Goal: Task Accomplishment & Management: Use online tool/utility

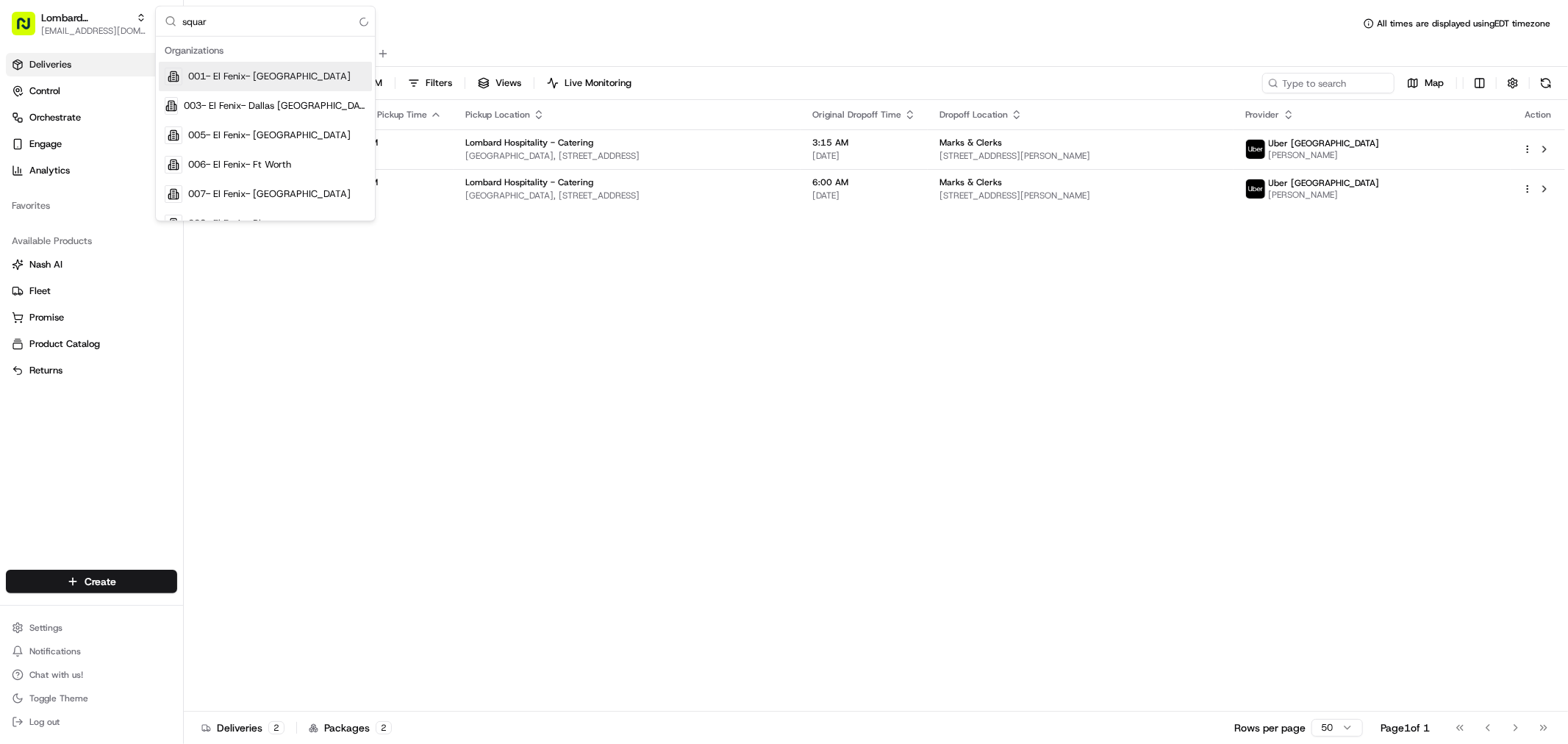
type input "square"
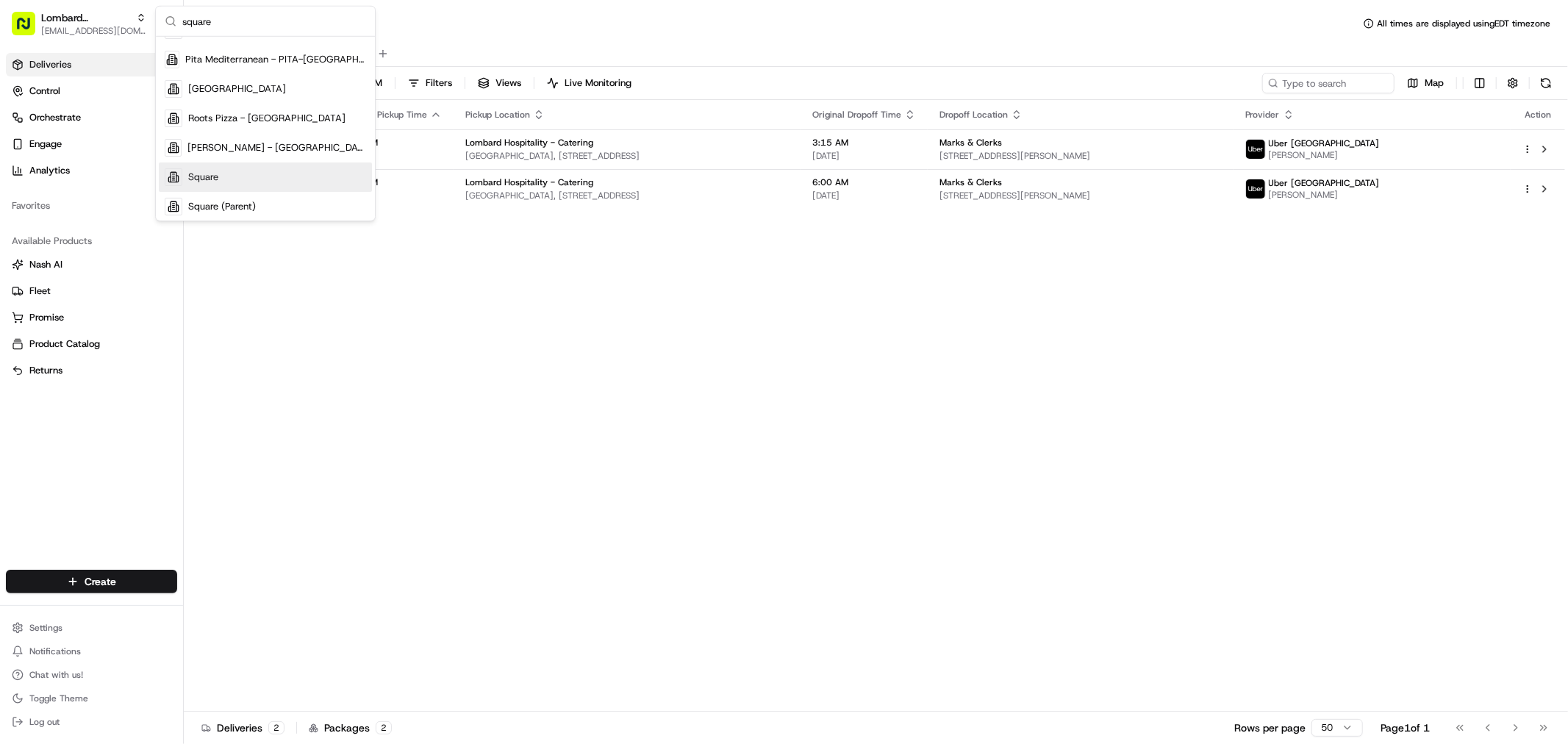
scroll to position [193, 0]
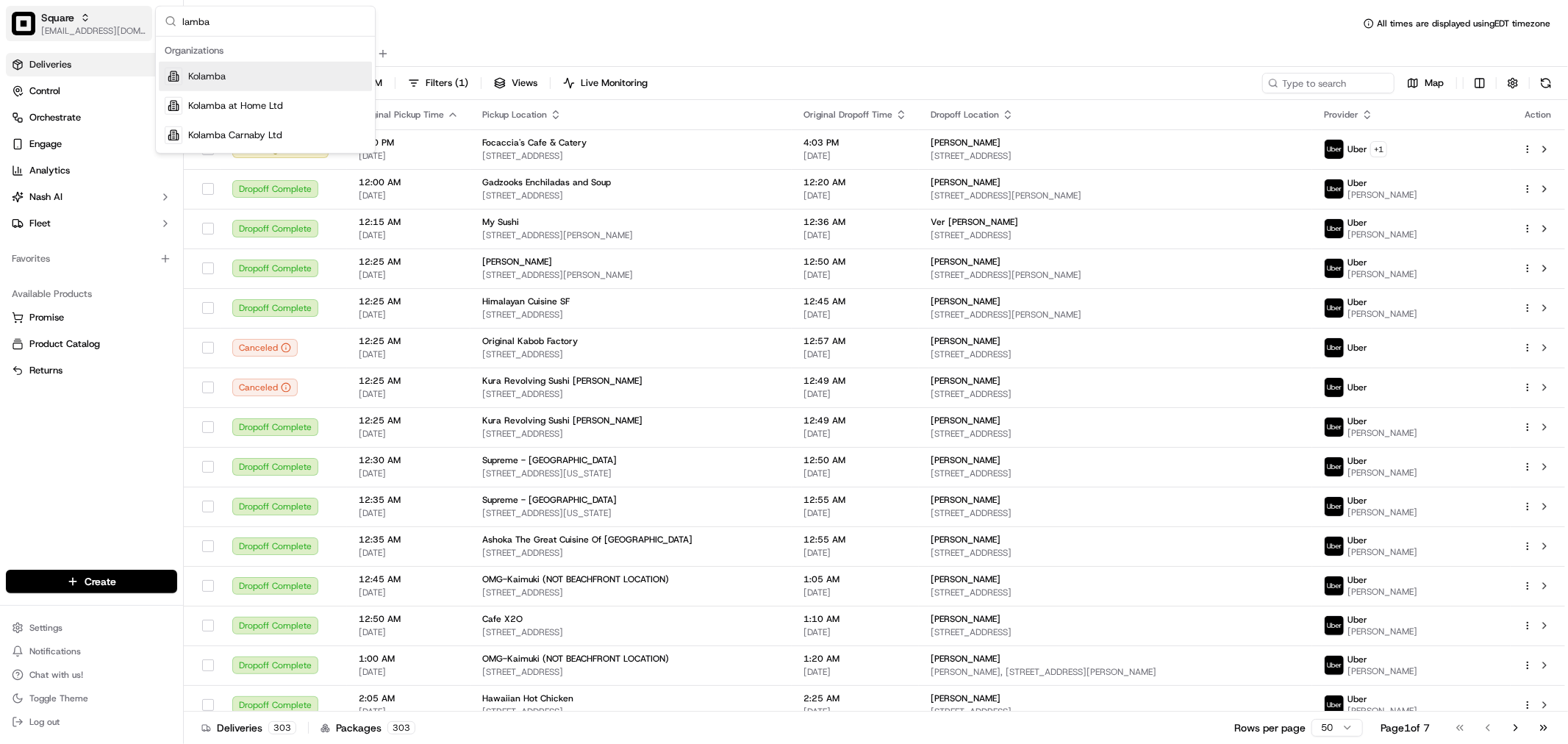
drag, startPoint x: 236, startPoint y: 20, endPoint x: 144, endPoint y: 20, distance: 92.0
click at [144, 20] on body "Square javellanoza@nashhelp.com Toggle Sidebar Deliveries Control Orchestrate E…" at bounding box center [784, 372] width 1568 height 744
click at [248, 26] on input "lamba" at bounding box center [273, 21] width 184 height 29
drag, startPoint x: 247, startPoint y: 17, endPoint x: 167, endPoint y: 13, distance: 80.1
click at [167, 13] on div "lamba" at bounding box center [265, 21] width 219 height 30
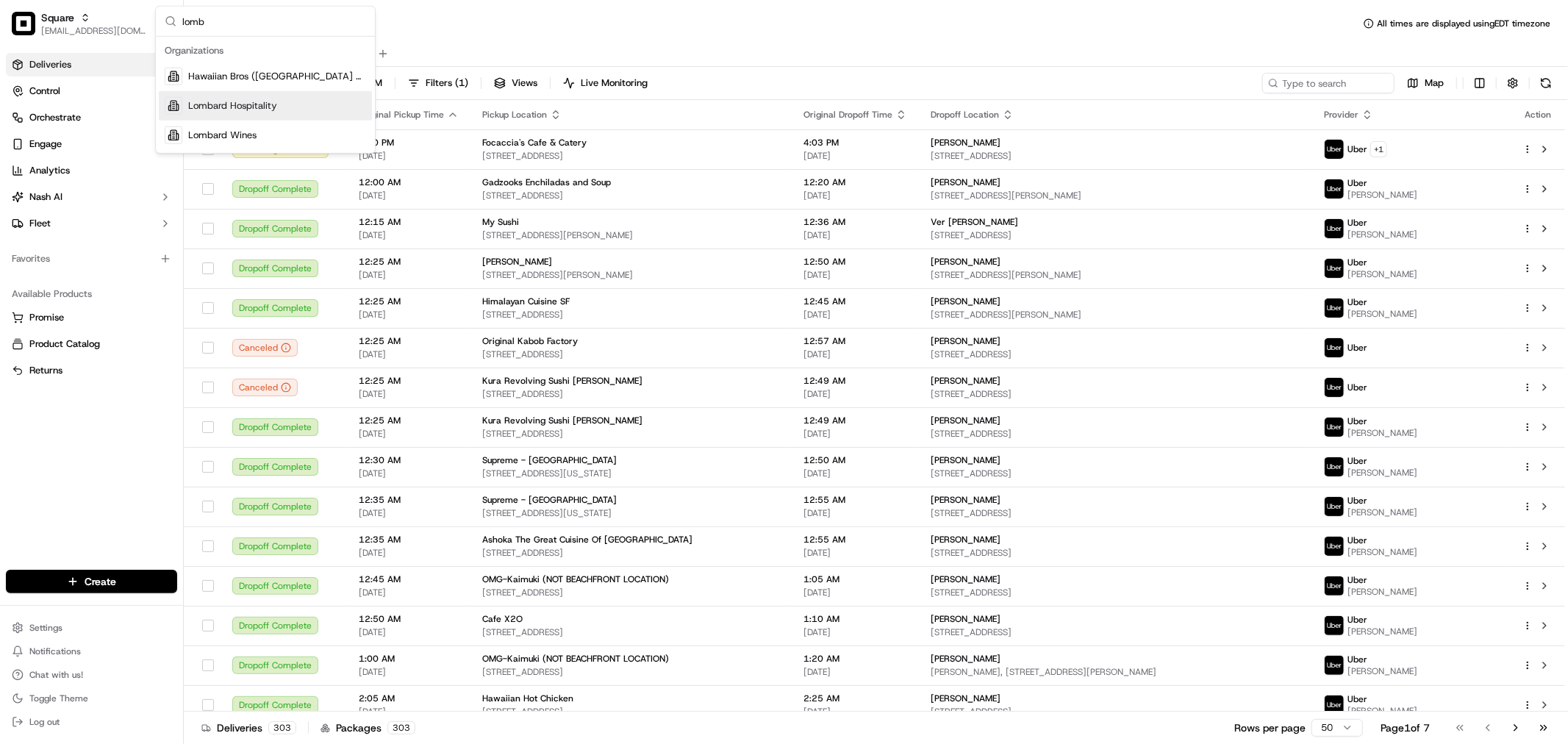
type input "lomb"
click at [241, 113] on div "Lombard Hospitality" at bounding box center [266, 106] width 214 height 29
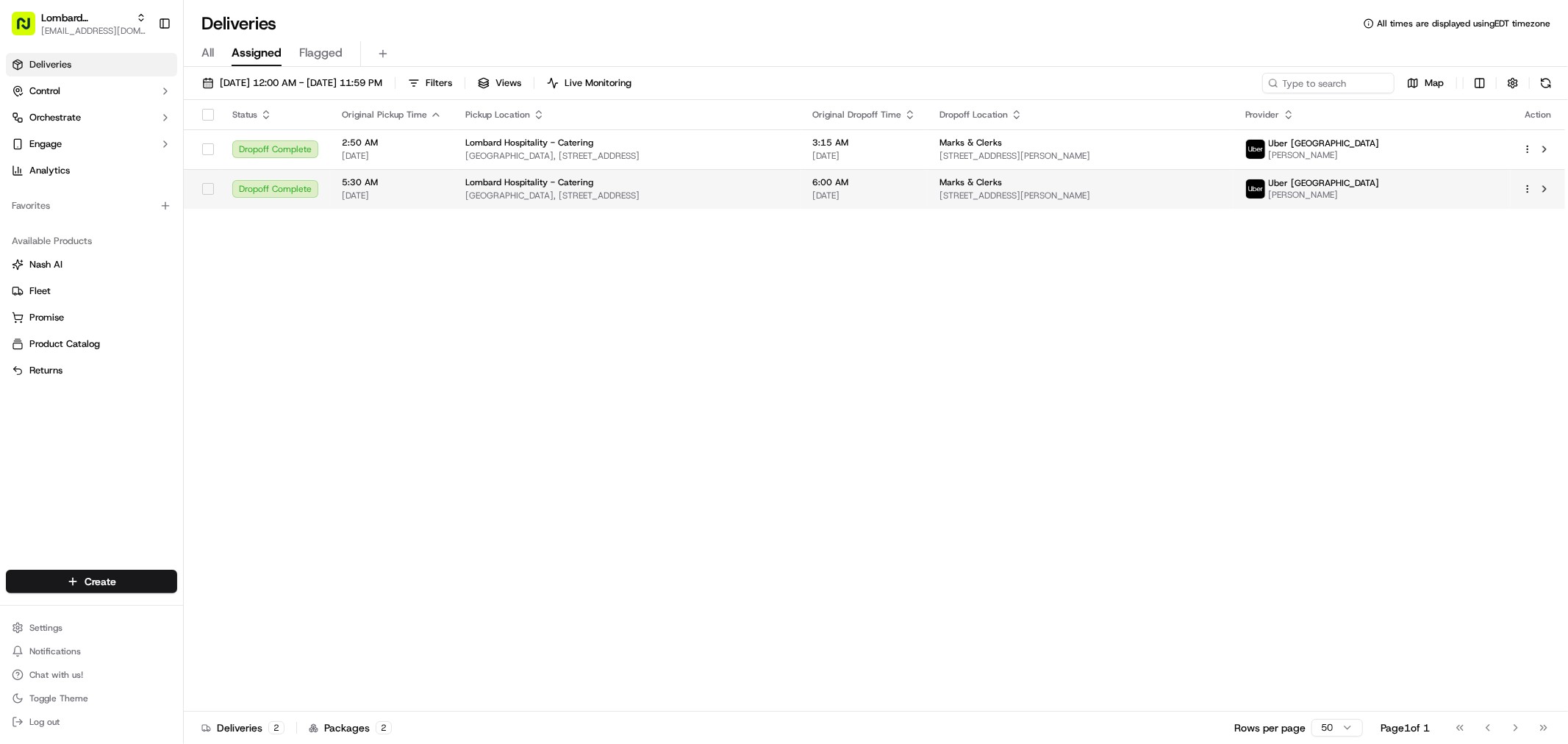
click at [577, 191] on span "[GEOGRAPHIC_DATA], [STREET_ADDRESS]" at bounding box center [627, 196] width 324 height 12
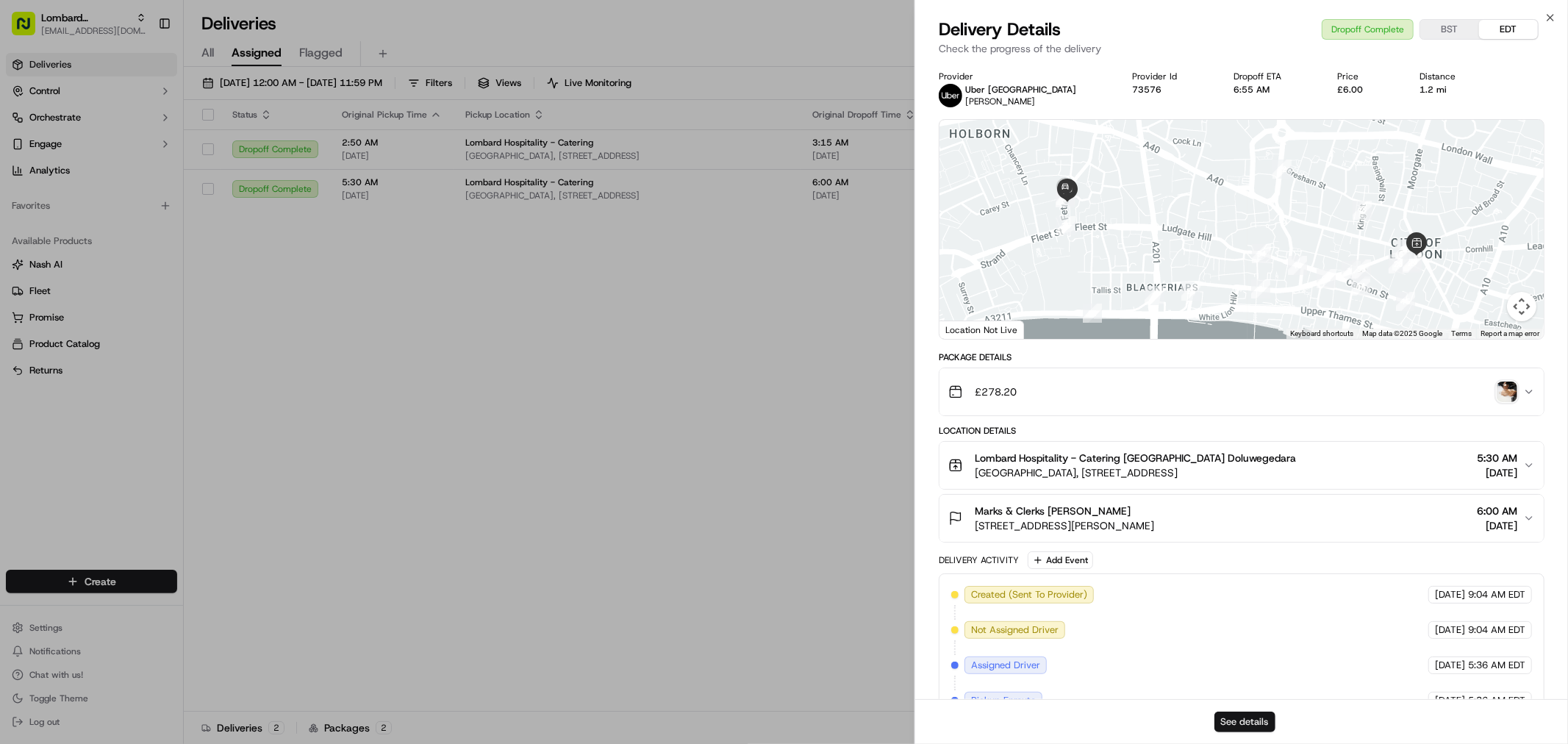
click at [1249, 729] on button "See details" at bounding box center [1244, 722] width 61 height 21
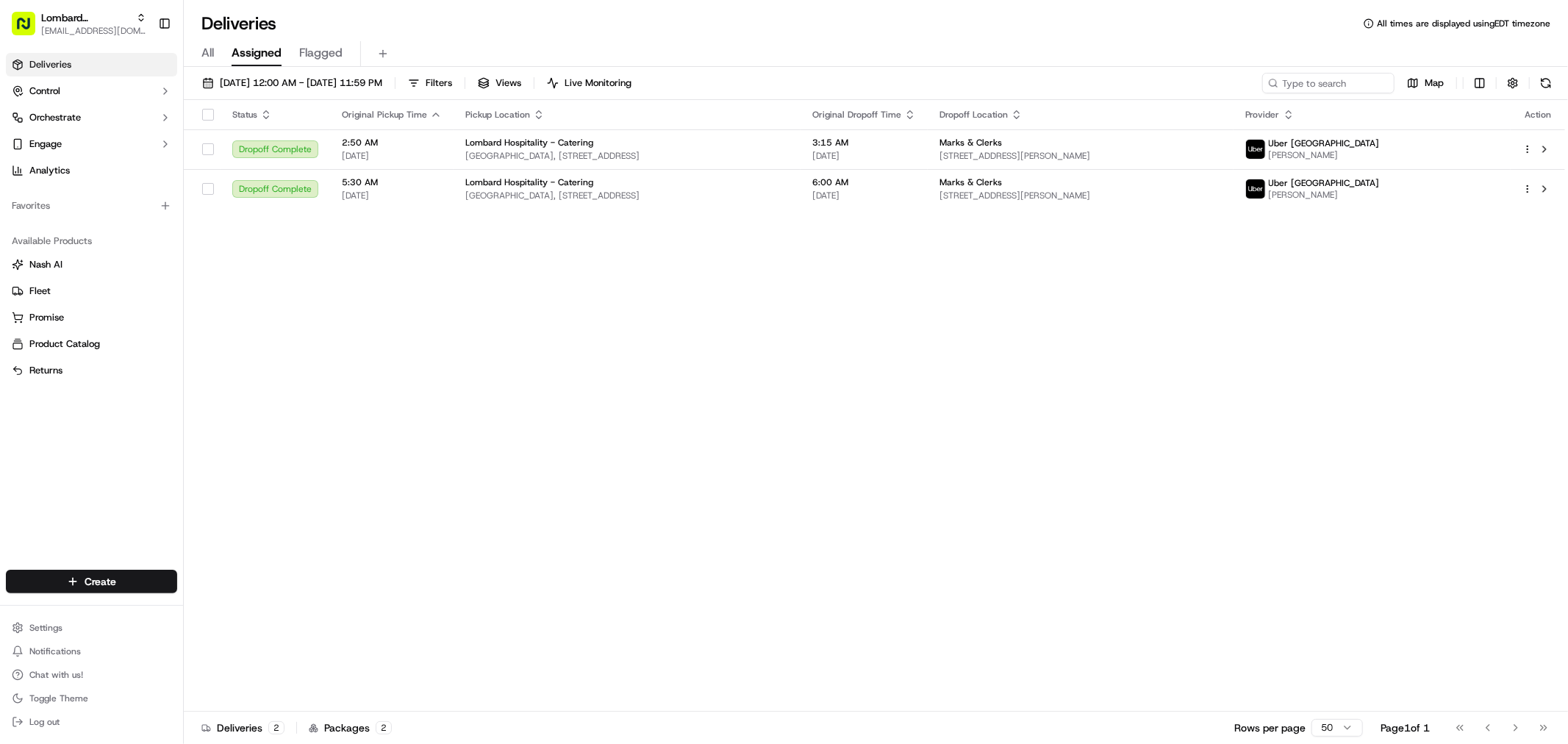
click at [862, 33] on div "Deliveries All times are displayed using EDT timezone" at bounding box center [875, 24] width 1384 height 24
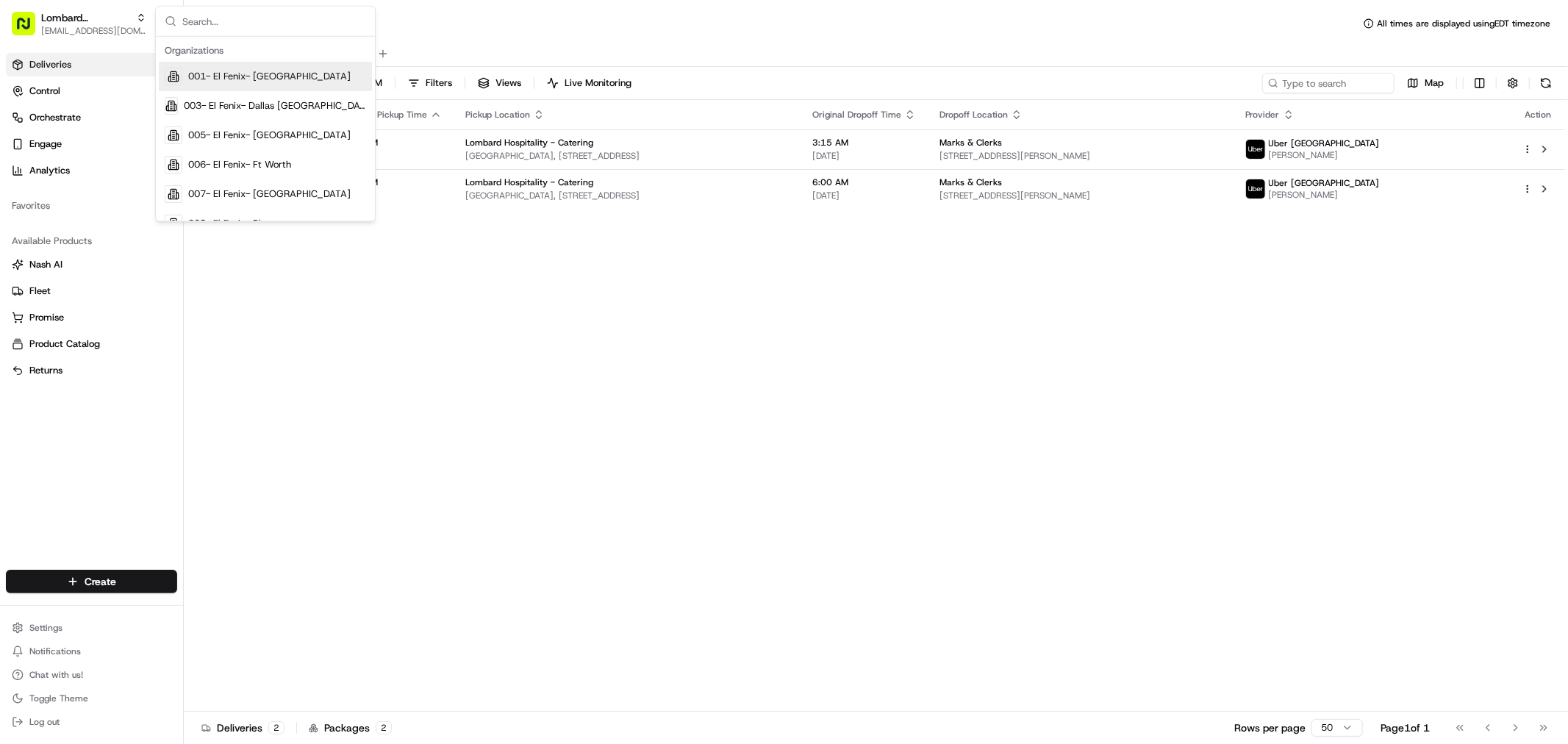
type input "a"
type input "square"
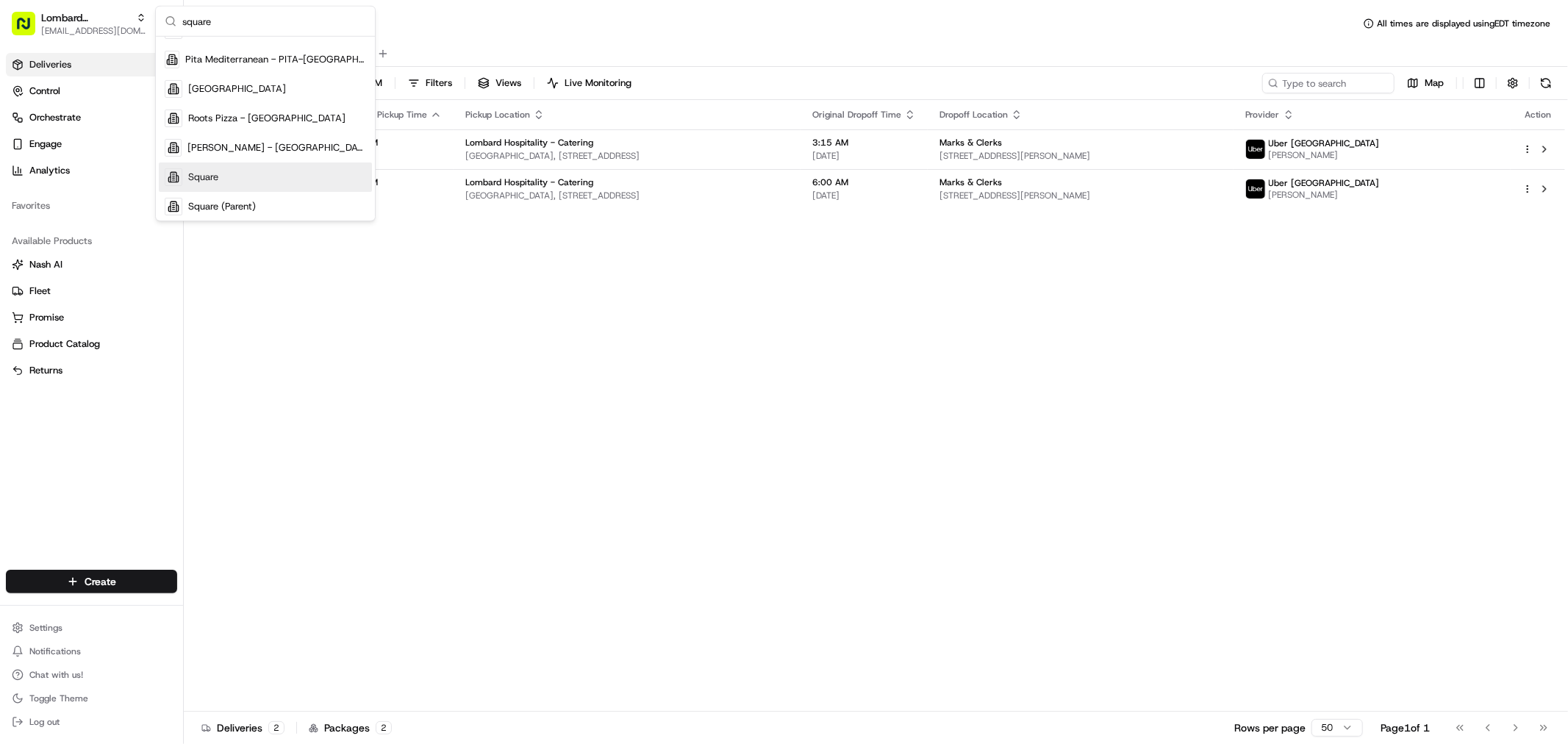
scroll to position [193, 0]
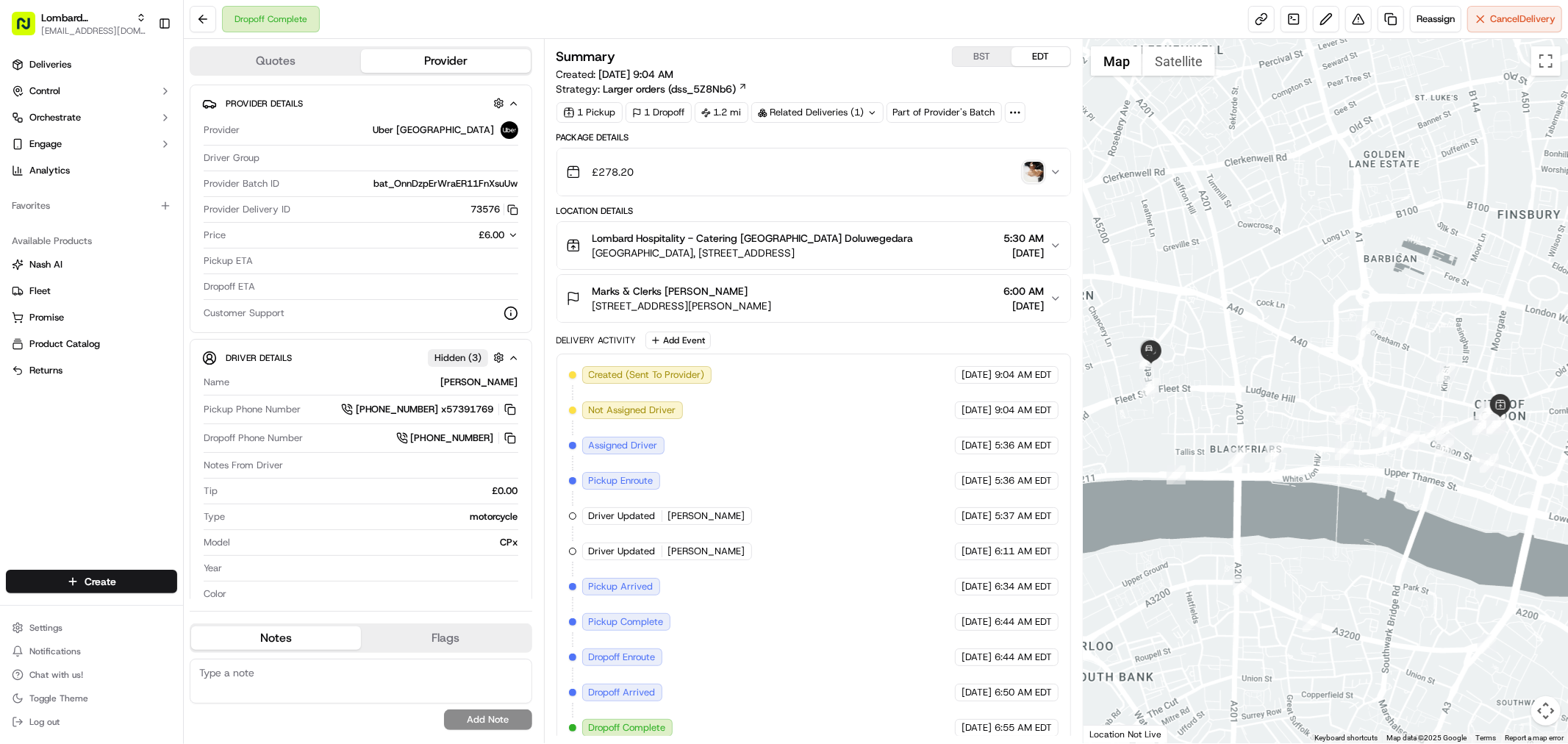
click at [276, 52] on button "Quotes" at bounding box center [276, 62] width 170 height 24
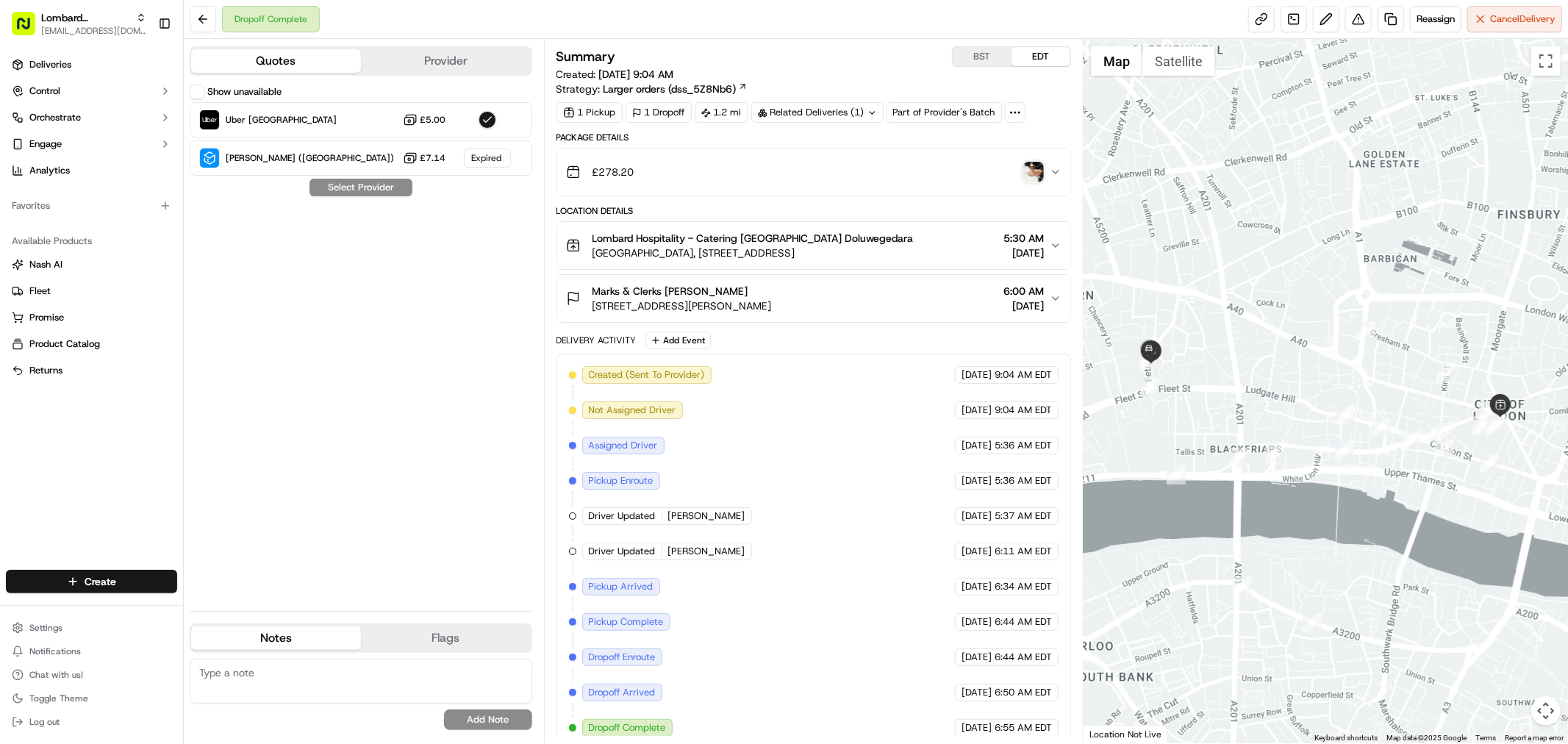
click at [199, 92] on button "Show unavailable" at bounding box center [196, 91] width 15 height 15
